Goal: Transaction & Acquisition: Purchase product/service

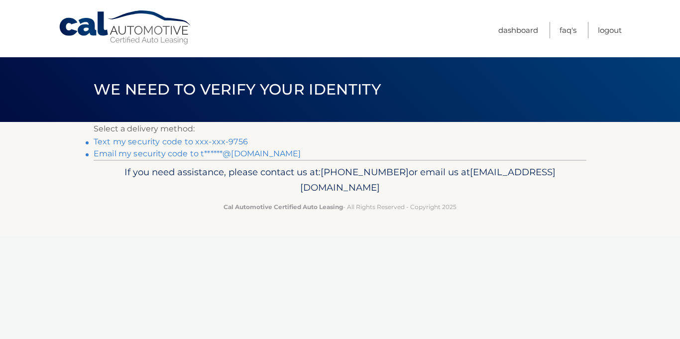
click at [213, 140] on link "Text my security code to xxx-xxx-9756" at bounding box center [171, 141] width 154 height 9
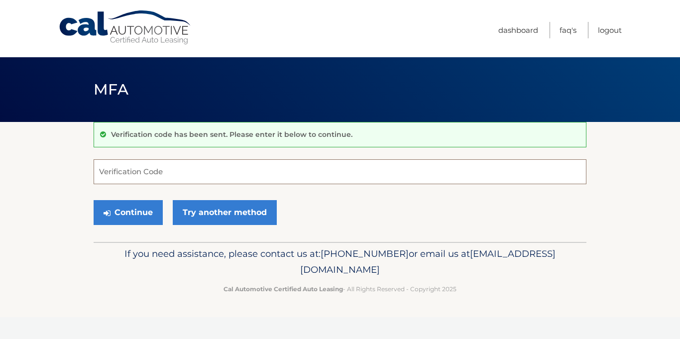
click at [184, 169] on input "Verification Code" at bounding box center [340, 171] width 493 height 25
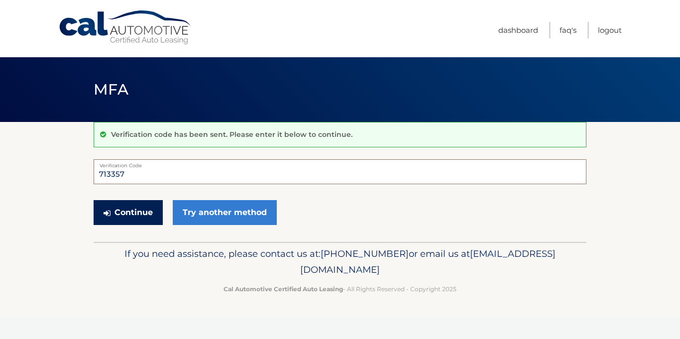
type input "713357"
click at [130, 217] on button "Continue" at bounding box center [128, 212] width 69 height 25
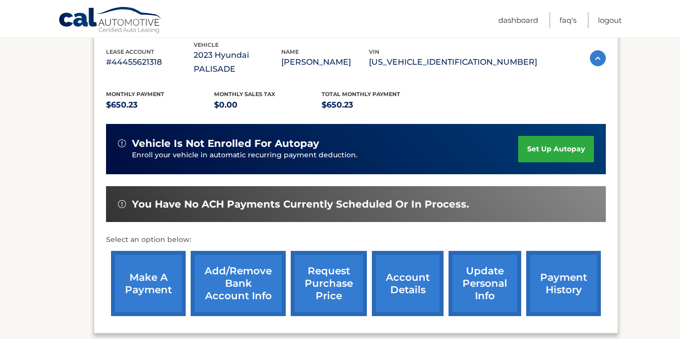
scroll to position [179, 0]
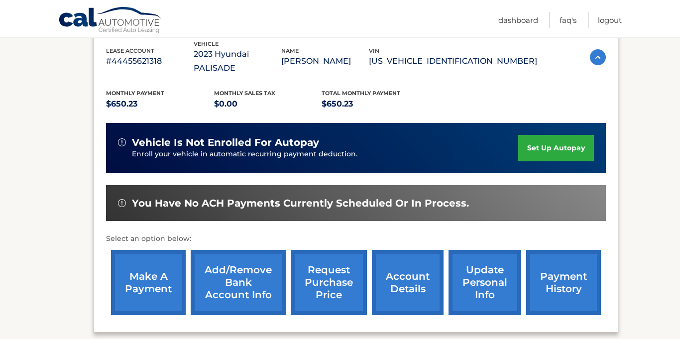
click at [156, 275] on link "make a payment" at bounding box center [148, 282] width 75 height 65
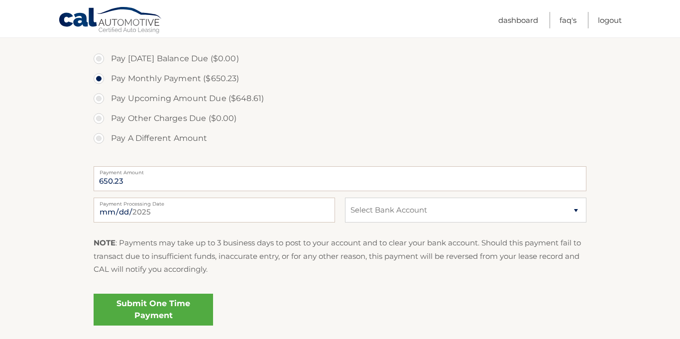
scroll to position [359, 0]
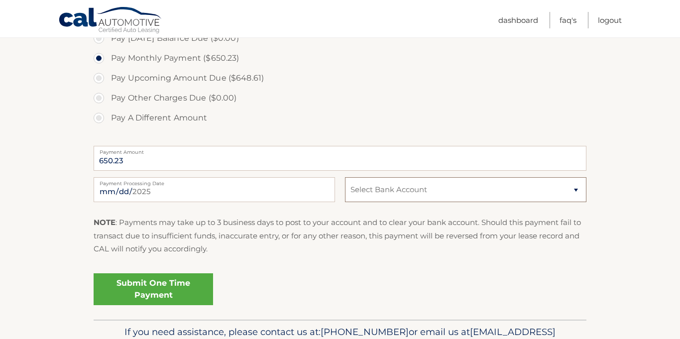
click at [394, 198] on select "Select Bank Account Checking JPMORGAN CHASE BANK, NA *****2641 Checking FLAGSTA…" at bounding box center [466, 189] width 242 height 25
select select "YjY4NzRjNTQtM2Q4NC00YjRhLWJhNWYtMDA3NWM0ZTU0NGUx"
click at [345, 177] on select "Select Bank Account Checking JPMORGAN CHASE BANK, NA *****2641 Checking FLAGSTA…" at bounding box center [466, 189] width 242 height 25
click at [131, 290] on link "Submit One Time Payment" at bounding box center [154, 289] width 120 height 32
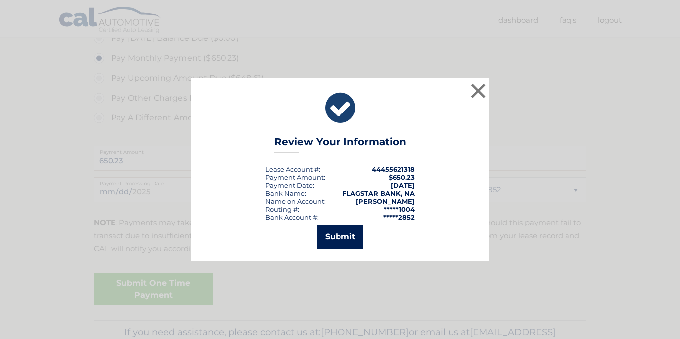
click at [334, 230] on button "Submit" at bounding box center [340, 237] width 46 height 24
